Goal: Task Accomplishment & Management: Use online tool/utility

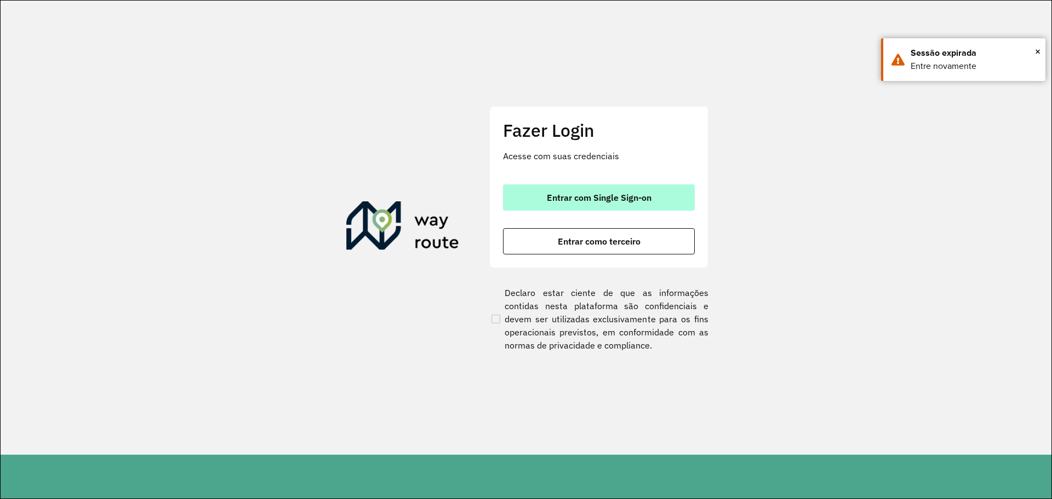
click at [647, 203] on button "Entrar com Single Sign-on" at bounding box center [599, 198] width 192 height 26
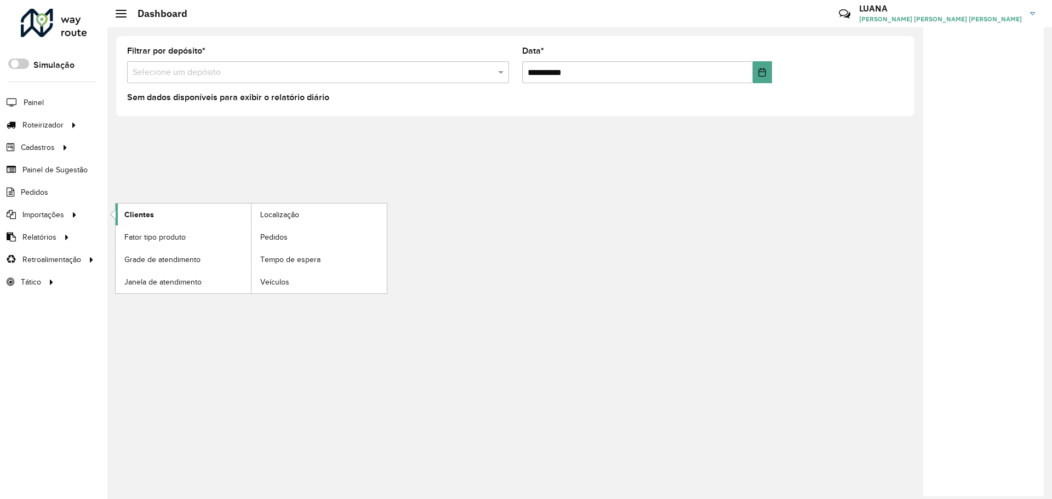
click at [148, 211] on span "Clientes" at bounding box center [139, 215] width 30 height 12
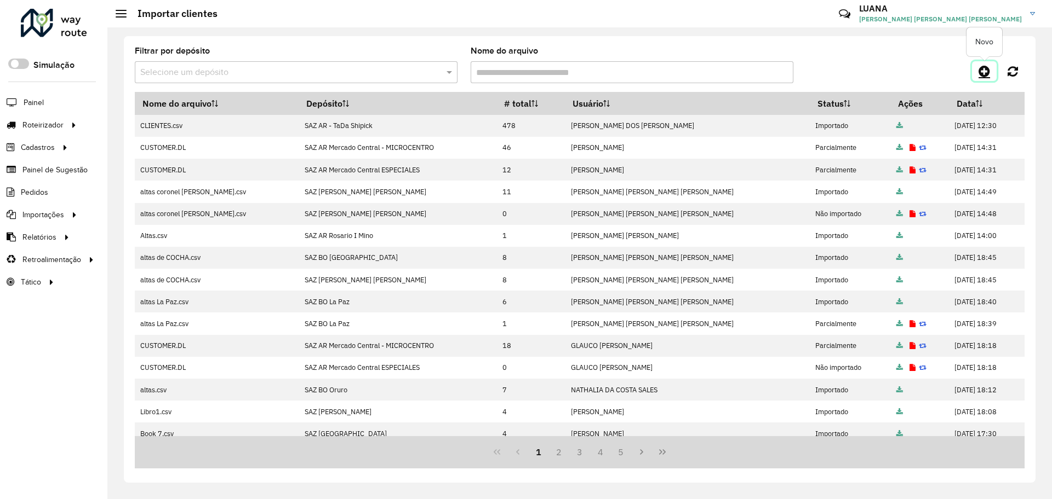
click at [983, 65] on icon at bounding box center [984, 71] width 12 height 13
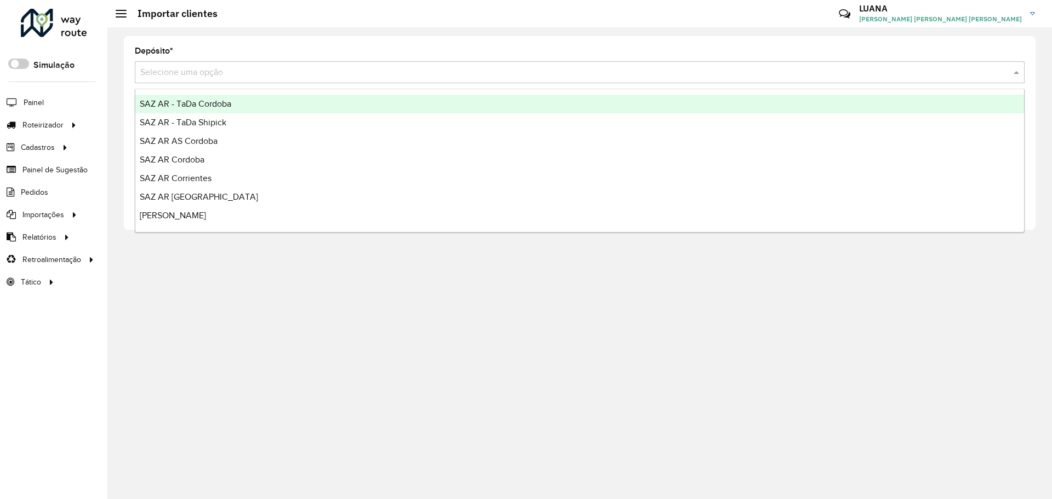
click at [487, 77] on input "text" at bounding box center [568, 72] width 857 height 13
type input "*****"
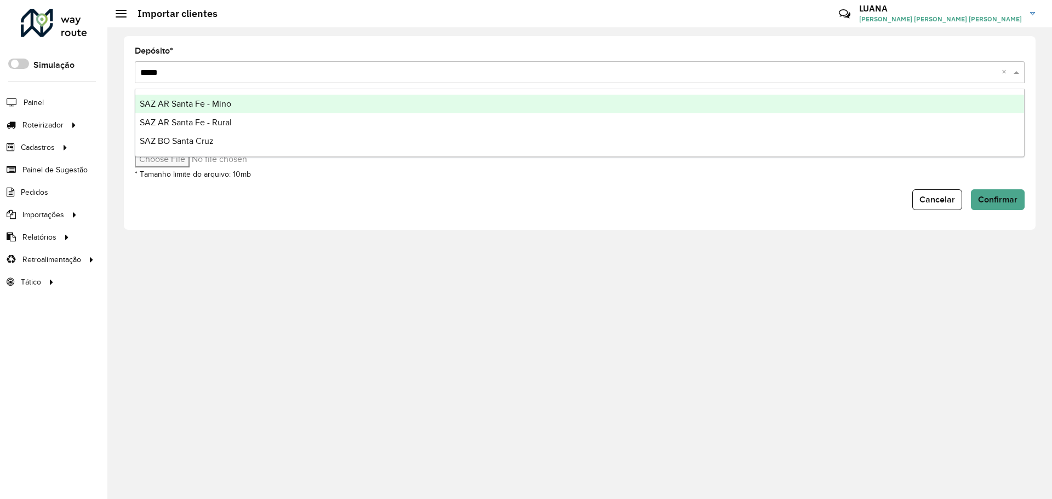
click at [291, 102] on div "SAZ AR Santa Fe - Mino" at bounding box center [579, 104] width 888 height 19
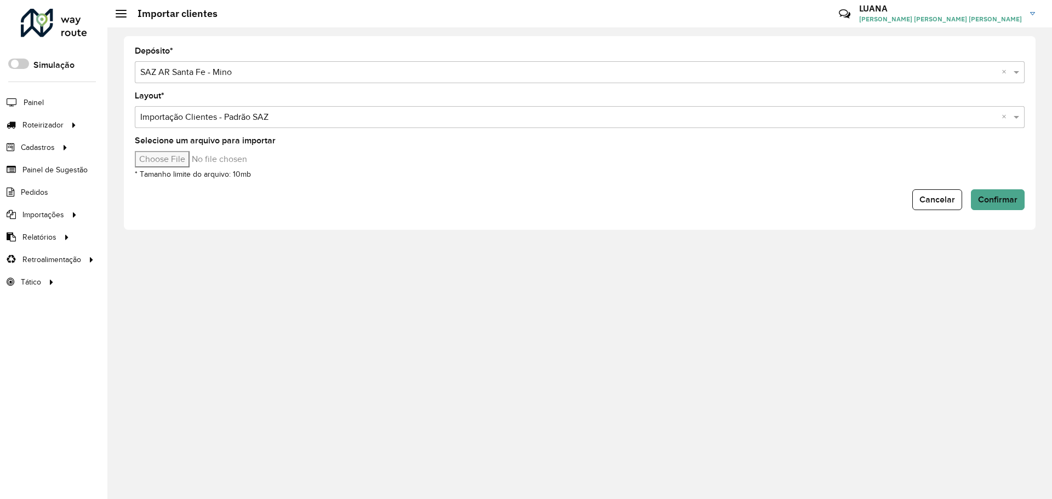
click at [166, 154] on input "Selecione um arquivo para importar" at bounding box center [228, 159] width 186 height 16
type input "**********"
click at [1004, 197] on span "Confirmar" at bounding box center [997, 199] width 39 height 9
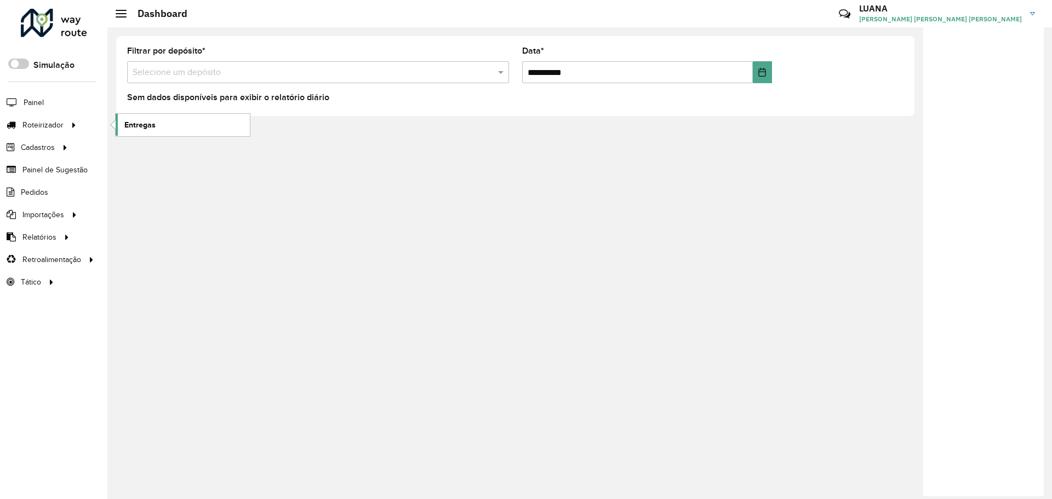
click at [137, 129] on span "Entregas" at bounding box center [139, 125] width 31 height 12
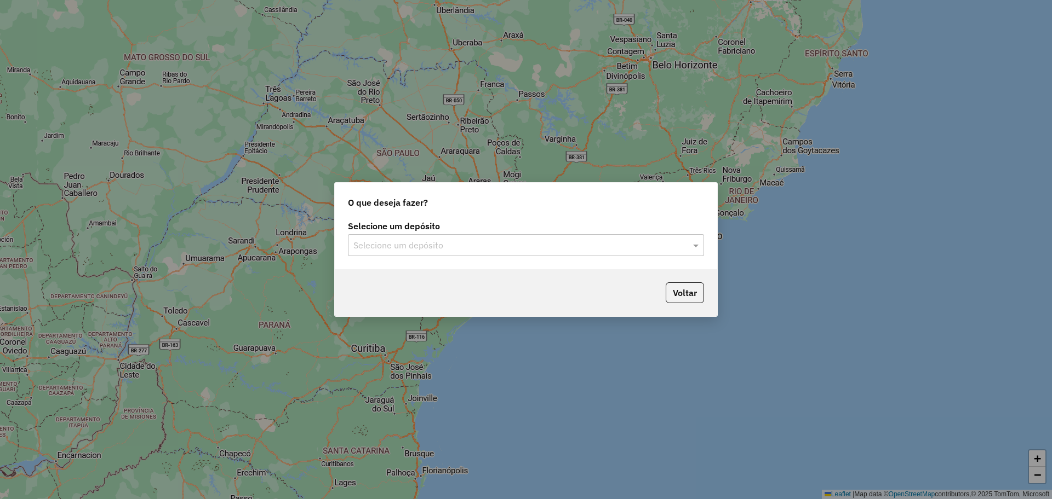
click at [485, 235] on div "Selecione um depósito" at bounding box center [526, 245] width 356 height 22
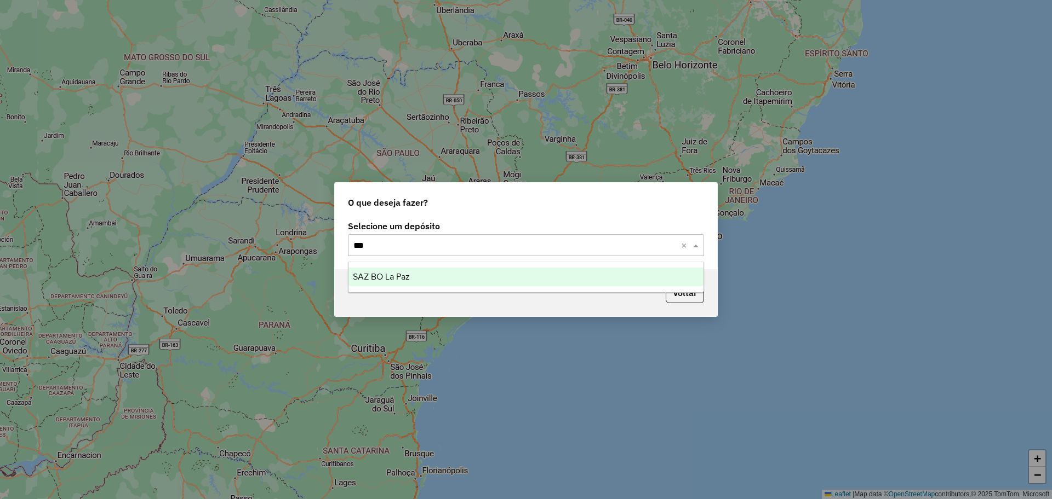
type input "****"
click at [480, 282] on div "SAZ BO La Paz" at bounding box center [525, 277] width 355 height 19
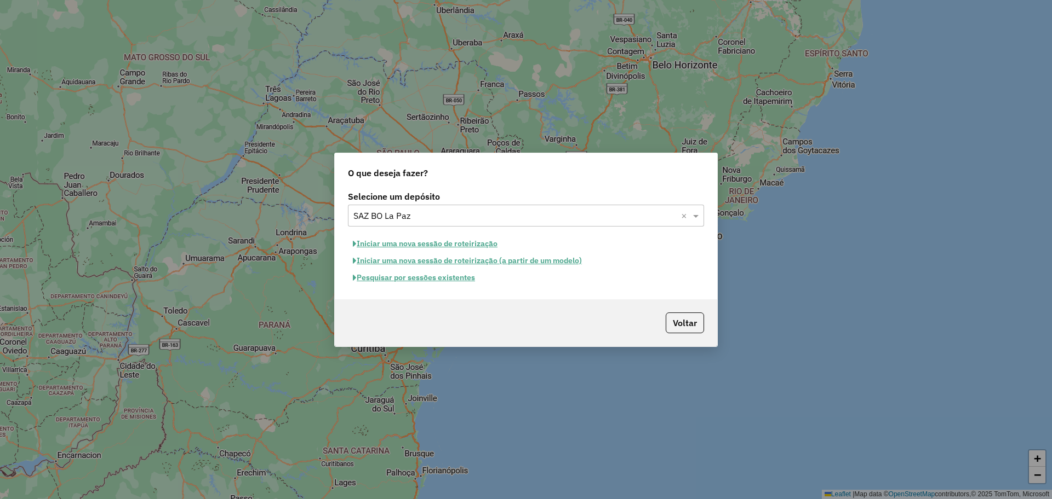
click at [463, 282] on button "Pesquisar por sessões existentes" at bounding box center [414, 277] width 132 height 17
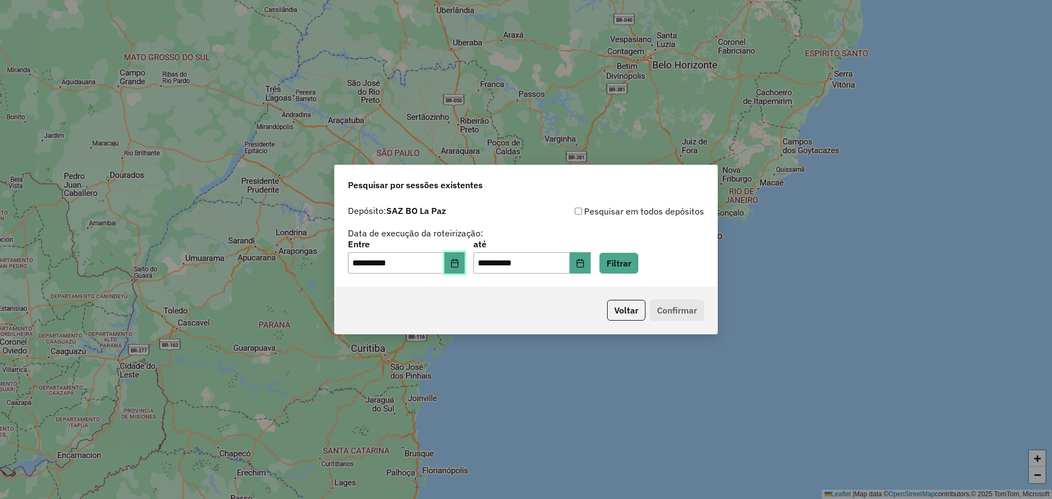
click at [458, 267] on icon "Choose Date" at bounding box center [454, 263] width 7 height 9
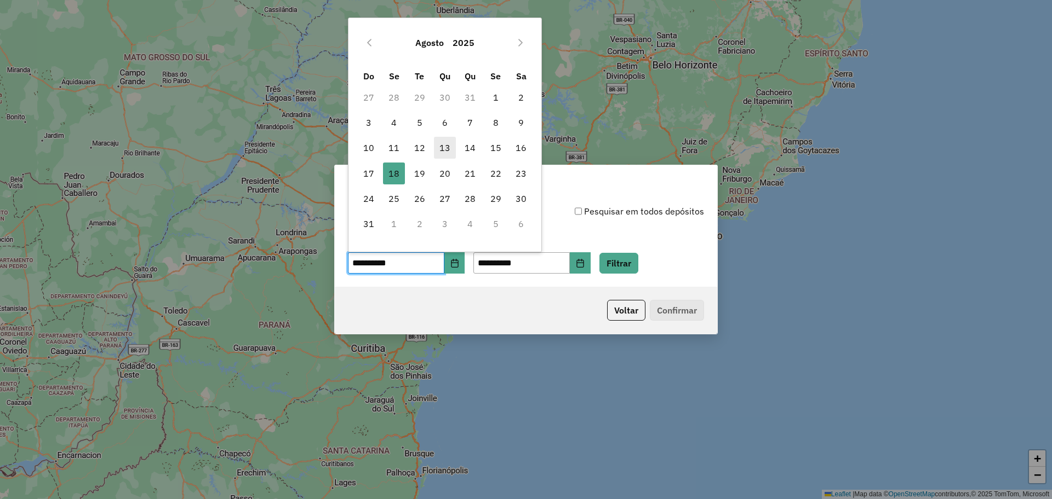
click at [448, 157] on span "13" at bounding box center [445, 148] width 22 height 22
type input "**********"
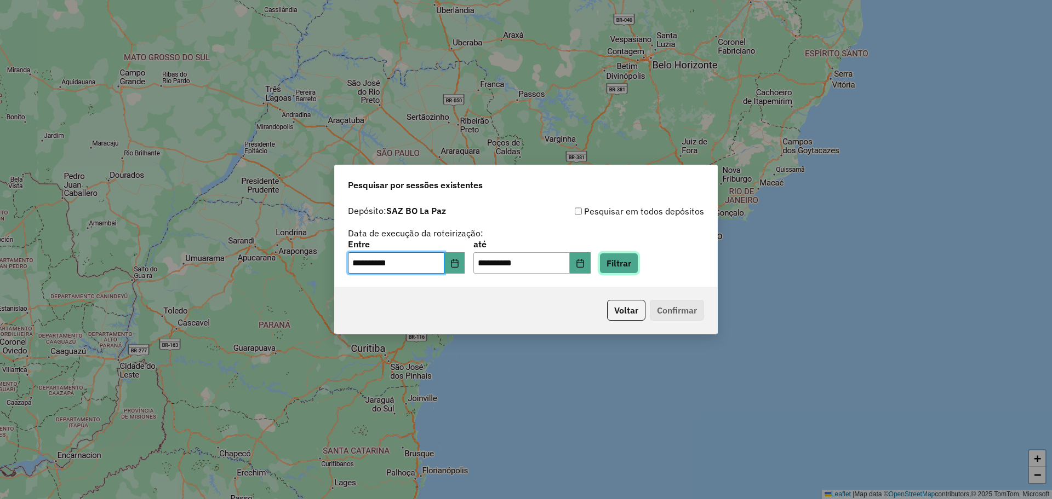
click at [622, 263] on button "Filtrar" at bounding box center [618, 263] width 39 height 21
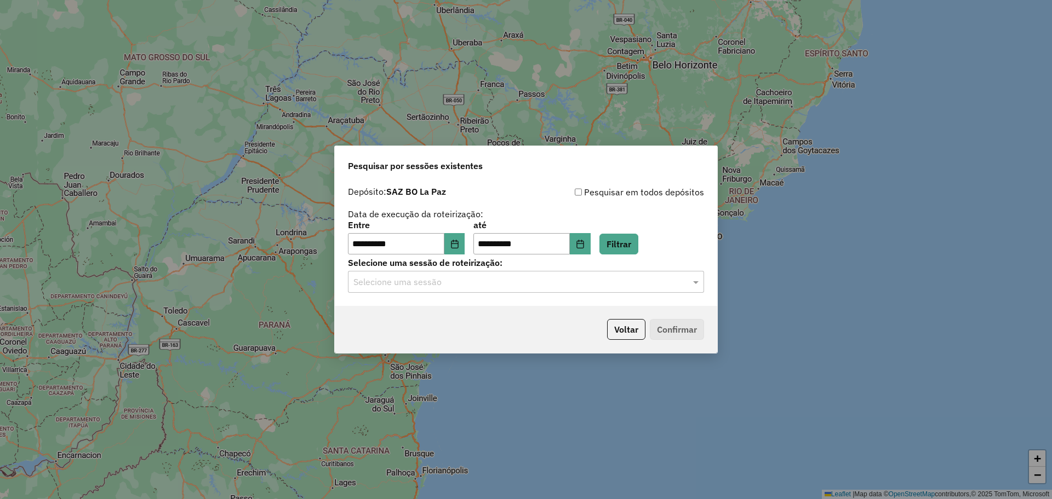
click at [561, 279] on input "text" at bounding box center [514, 282] width 323 height 13
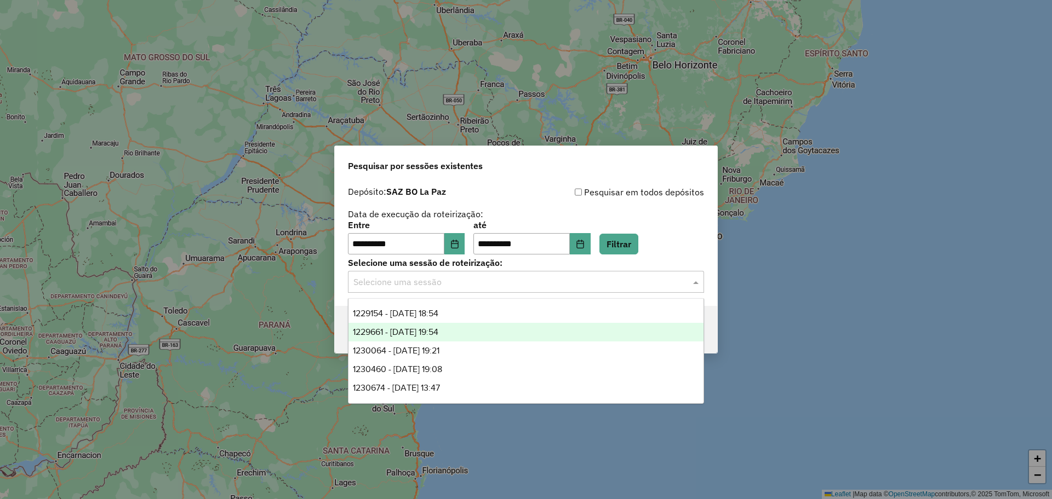
click at [468, 336] on div "1229661 - 14/08/2025 19:54" at bounding box center [525, 332] width 355 height 19
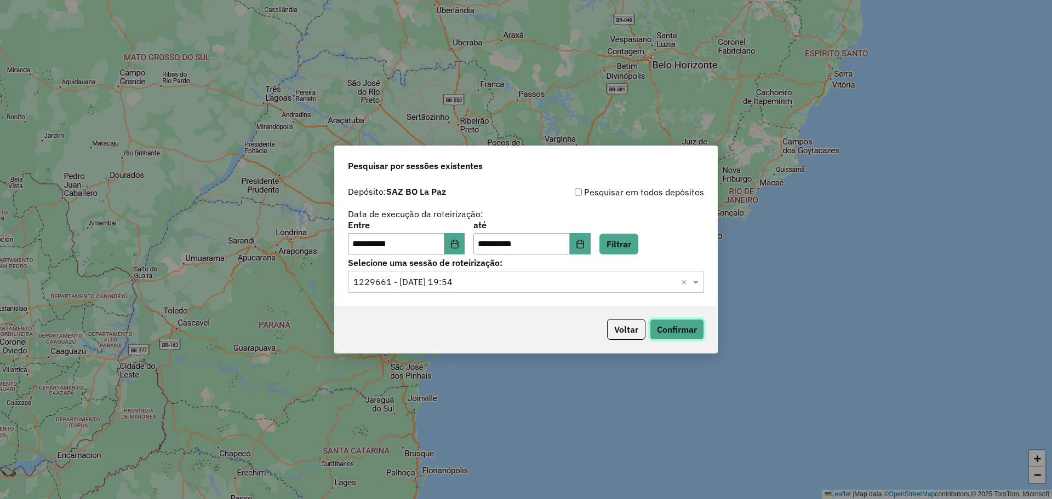
click at [689, 329] on button "Confirmar" at bounding box center [677, 329] width 54 height 21
click at [521, 277] on input "text" at bounding box center [514, 282] width 323 height 13
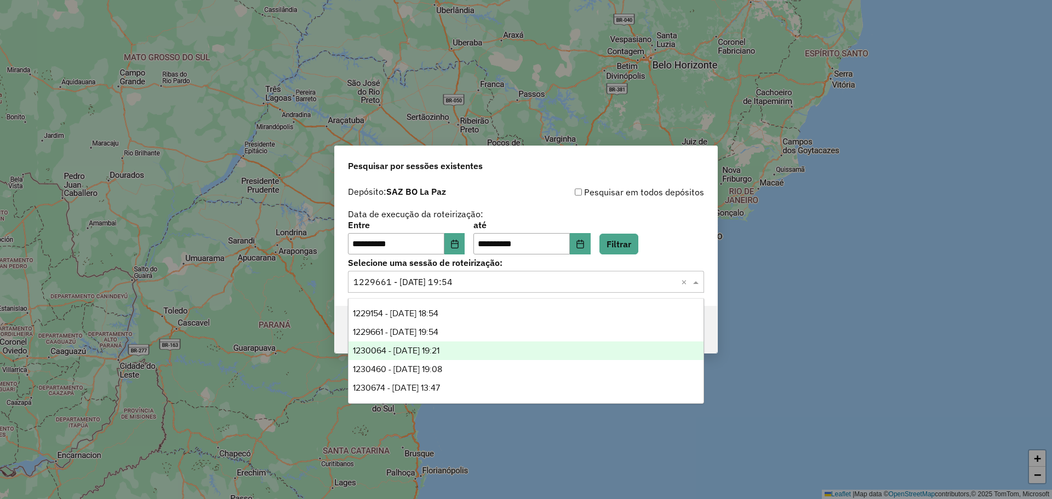
click at [459, 352] on div "1230064 - 15/08/2025 19:21" at bounding box center [525, 351] width 355 height 19
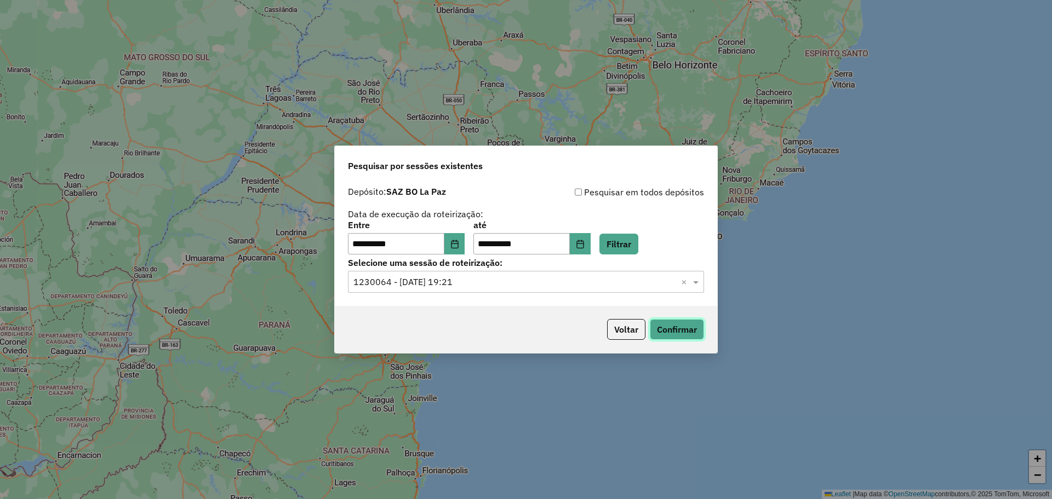
click at [663, 334] on button "Confirmar" at bounding box center [677, 329] width 54 height 21
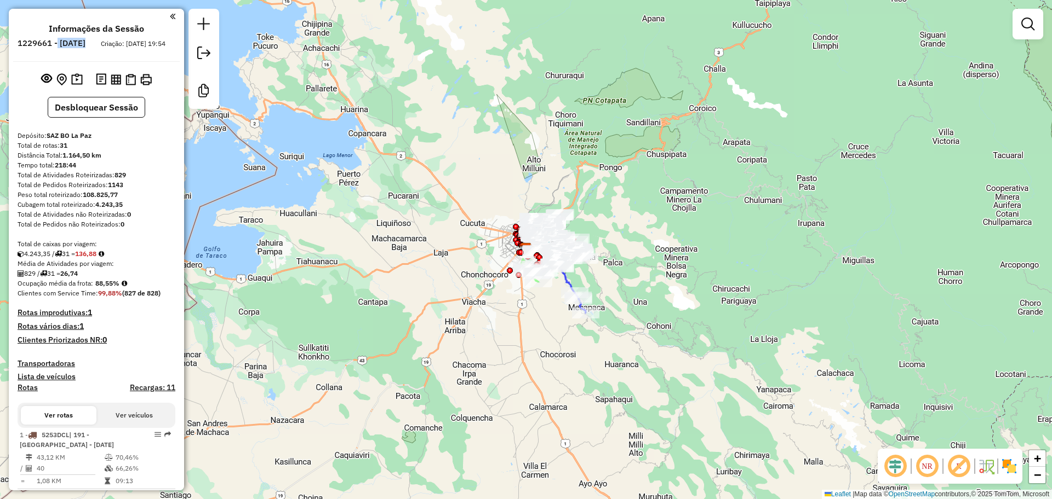
drag, startPoint x: 88, startPoint y: 46, endPoint x: 117, endPoint y: 44, distance: 29.1
click at [85, 44] on h6 "1229661 - 14/08/2025" at bounding box center [52, 43] width 68 height 10
drag, startPoint x: 95, startPoint y: 56, endPoint x: 70, endPoint y: 59, distance: 25.4
click at [96, 49] on div "Criação: 13/08/2025 19:54" at bounding box center [132, 44] width 73 height 10
drag, startPoint x: 137, startPoint y: 49, endPoint x: 91, endPoint y: 47, distance: 46.1
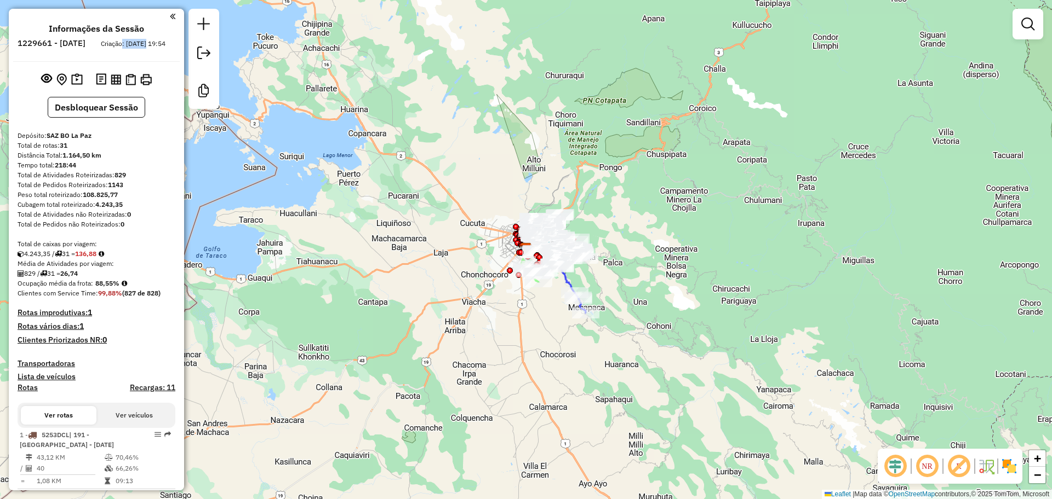
click at [88, 47] on li "1229661 - 14/08/2025" at bounding box center [51, 45] width 73 height 14
drag, startPoint x: 308, startPoint y: 315, endPoint x: 302, endPoint y: 309, distance: 8.5
click at [308, 315] on div "Janela de atendimento Grade de atendimento Capacidade Transportadoras Veículos …" at bounding box center [526, 249] width 1052 height 499
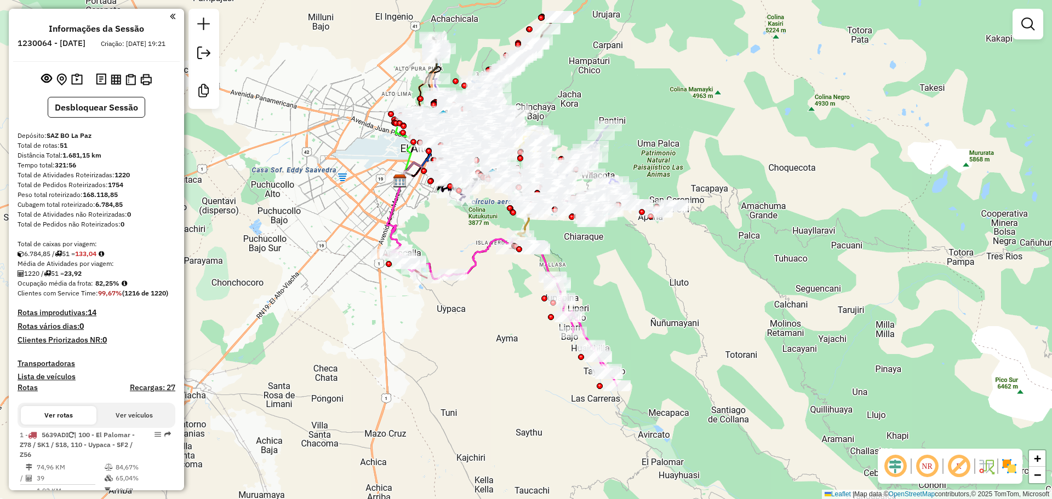
drag, startPoint x: 481, startPoint y: 315, endPoint x: 622, endPoint y: 363, distance: 148.6
click at [463, 301] on div "Janela de atendimento Grade de atendimento Capacidade Transportadoras Veículos …" at bounding box center [526, 249] width 1052 height 499
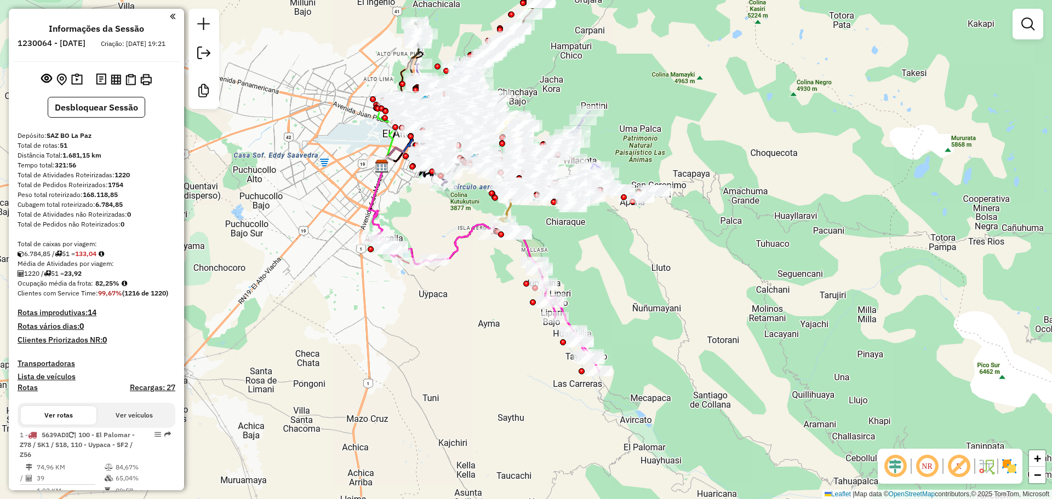
drag, startPoint x: 999, startPoint y: 456, endPoint x: 974, endPoint y: 440, distance: 29.0
click at [999, 456] on div "NR R" at bounding box center [949, 466] width 145 height 35
click at [1007, 460] on img at bounding box center [1009, 467] width 18 height 18
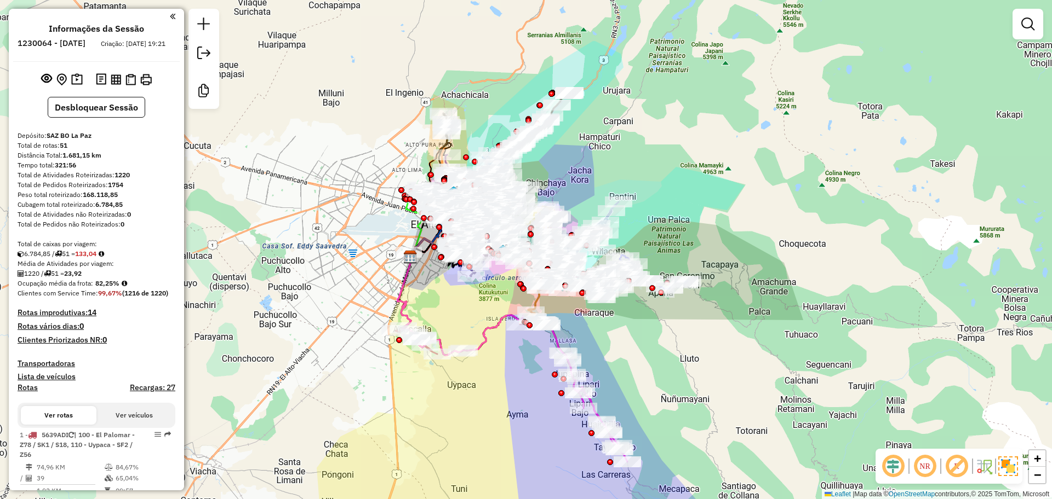
drag, startPoint x: 480, startPoint y: 333, endPoint x: 515, endPoint y: 412, distance: 86.5
click at [514, 421] on div "Janela de atendimento Grade de atendimento Capacidade Transportadoras Veículos …" at bounding box center [526, 249] width 1052 height 499
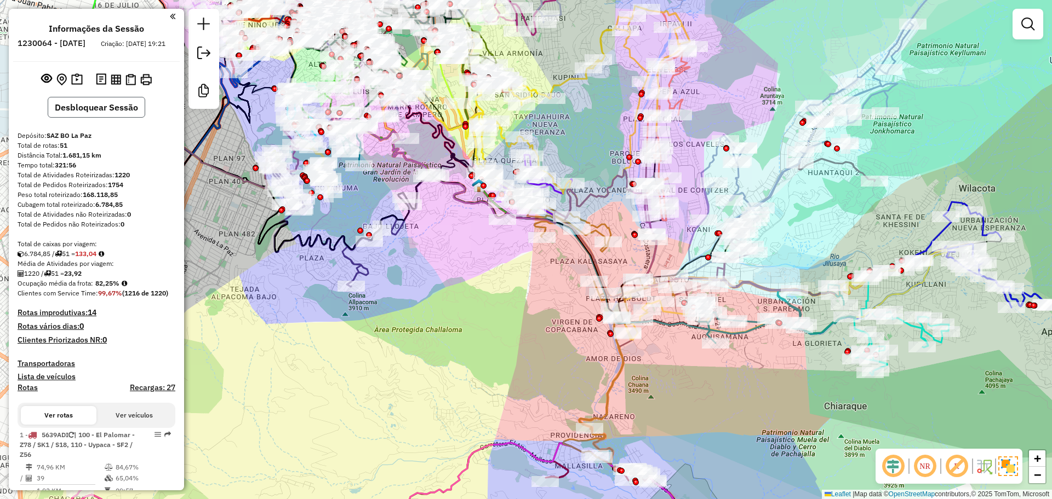
click at [72, 118] on button "Desbloquear Sessão" at bounding box center [96, 107] width 97 height 21
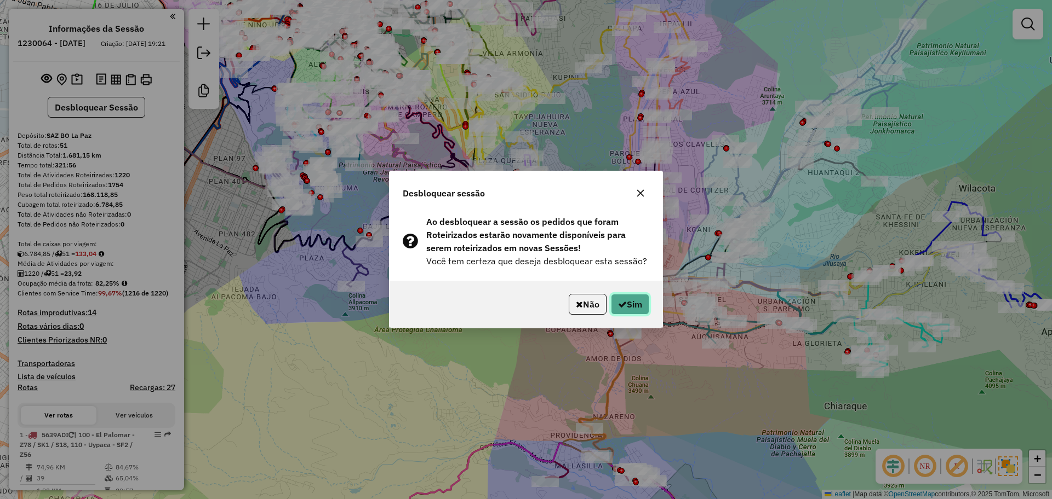
click at [642, 299] on button "Sim" at bounding box center [630, 304] width 38 height 21
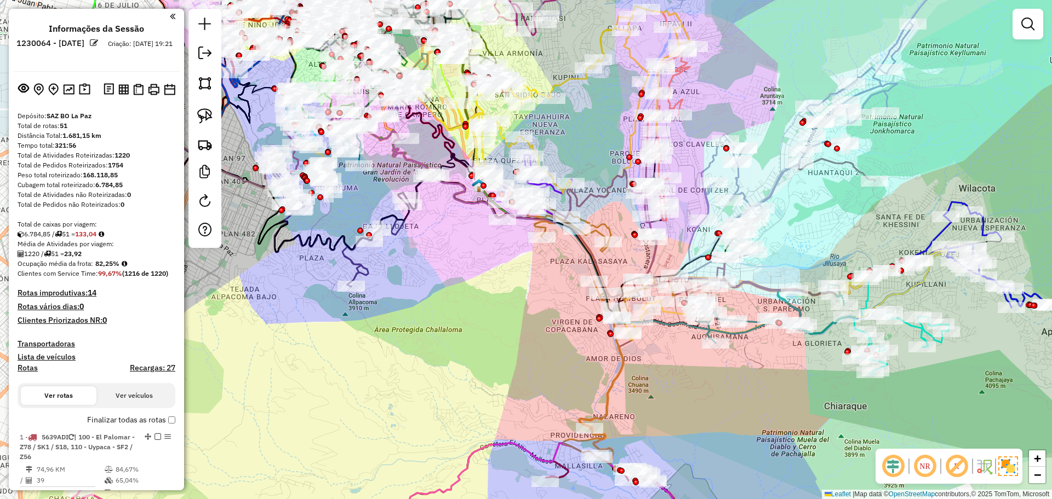
click at [184, 423] on div "Janela de atendimento Grade de atendimento Capacidade Transportadoras Veículos …" at bounding box center [526, 249] width 1052 height 499
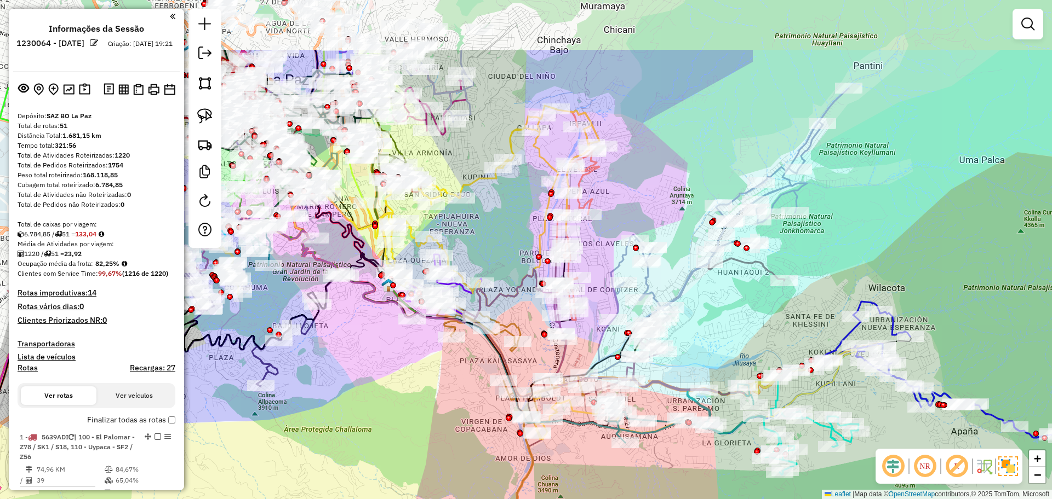
drag, startPoint x: 738, startPoint y: 394, endPoint x: 648, endPoint y: 494, distance: 134.5
click at [648, 494] on div "Janela de atendimento Grade de atendimento Capacidade Transportadoras Veículos …" at bounding box center [526, 249] width 1052 height 499
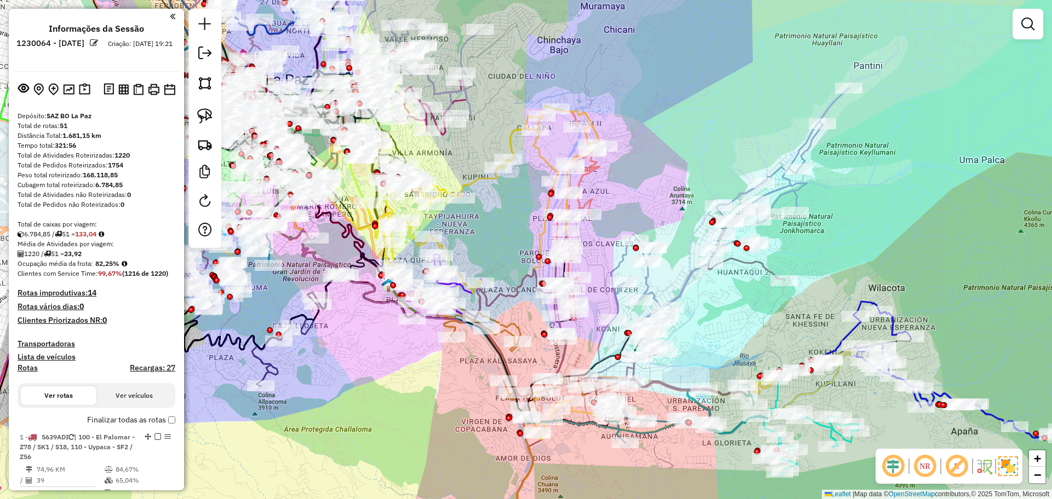
click at [28, 367] on h4 "Rotas" at bounding box center [28, 368] width 20 height 9
select select "*"
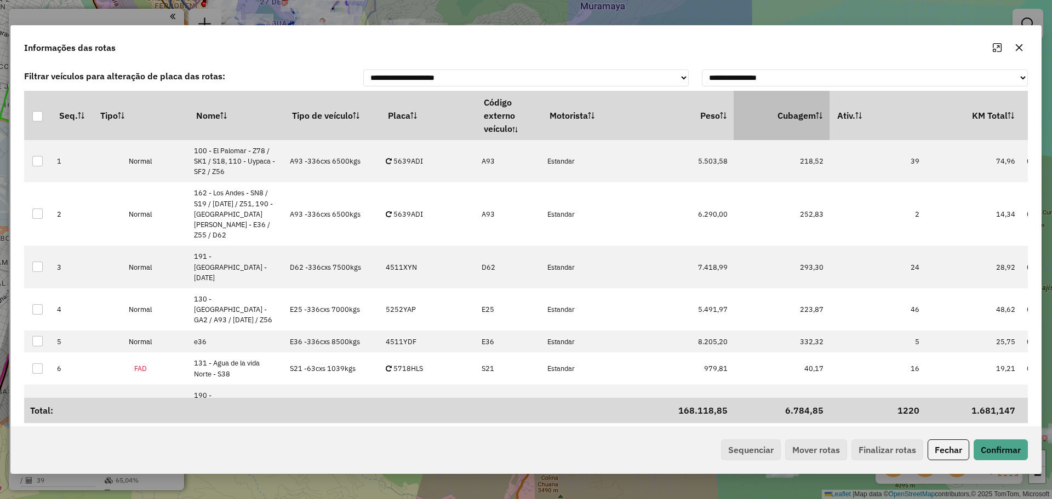
click at [874, 108] on th "Ativ." at bounding box center [877, 115] width 96 height 49
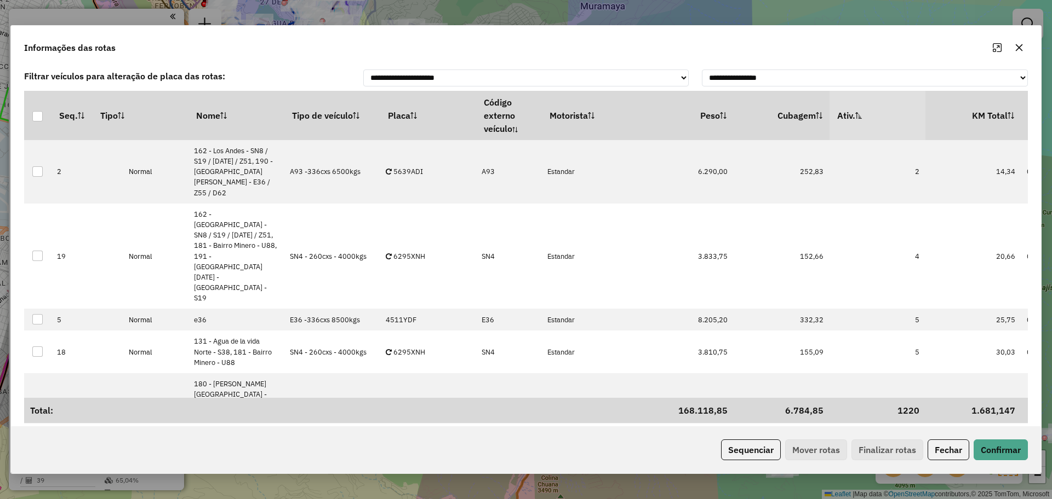
click at [387, 124] on th "Placa" at bounding box center [428, 115] width 96 height 49
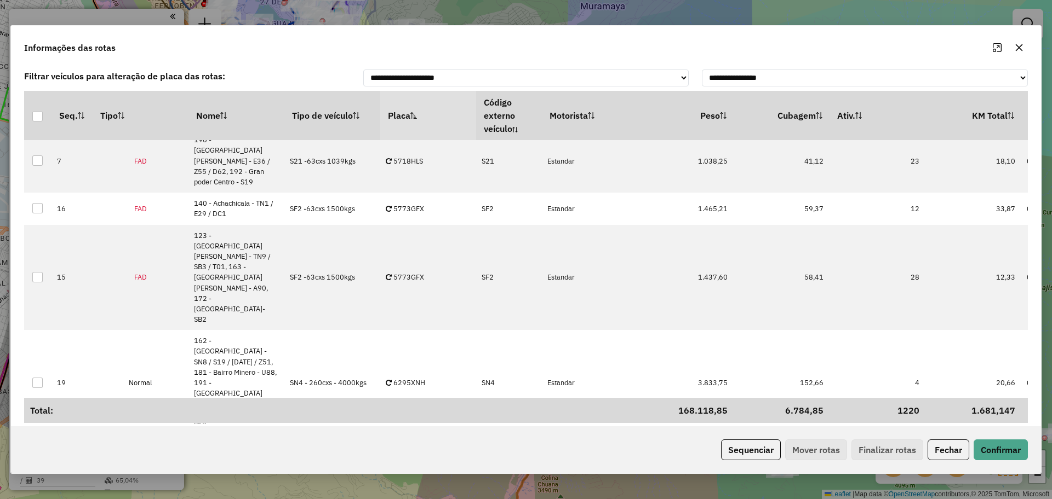
scroll to position [1095, 0]
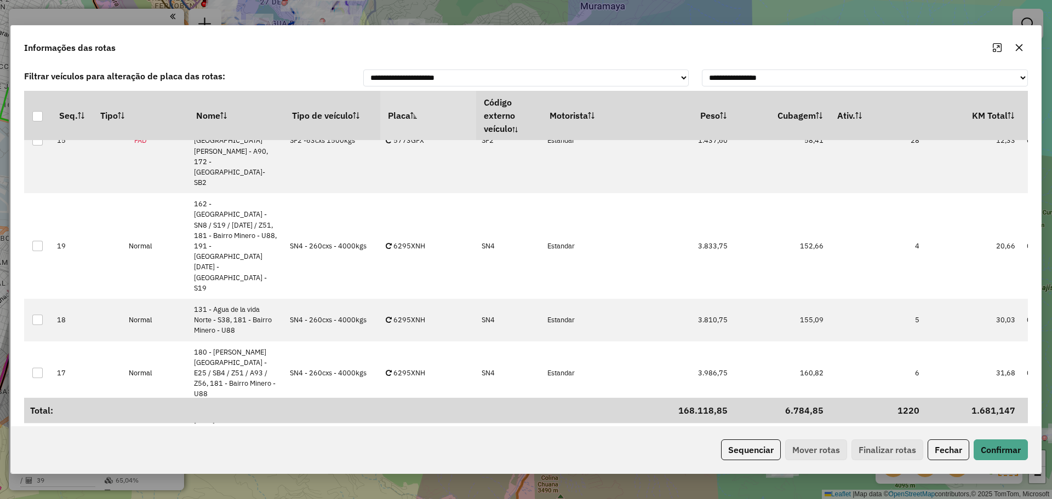
drag, startPoint x: 932, startPoint y: 447, endPoint x: 922, endPoint y: 451, distance: 10.6
click at [933, 446] on button "Fechar" at bounding box center [948, 450] width 42 height 21
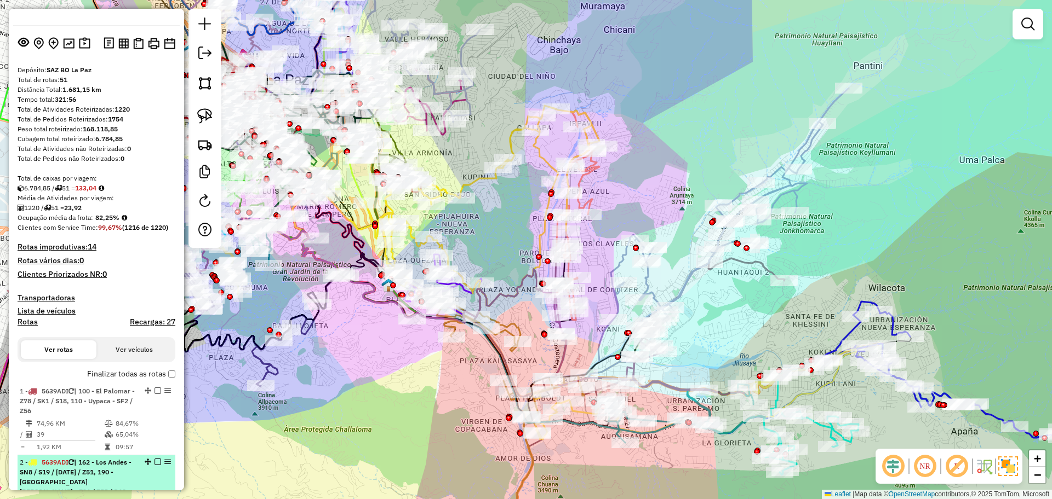
scroll to position [0, 0]
